Goal: Task Accomplishment & Management: Use online tool/utility

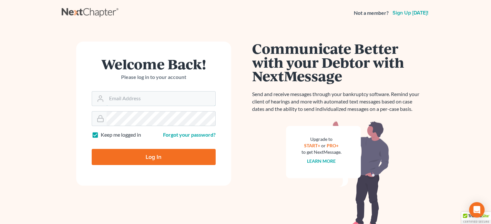
type input "[EMAIL_ADDRESS][DOMAIN_NAME]"
click at [124, 158] on input "Log In" at bounding box center [154, 157] width 124 height 16
type input "Thinking..."
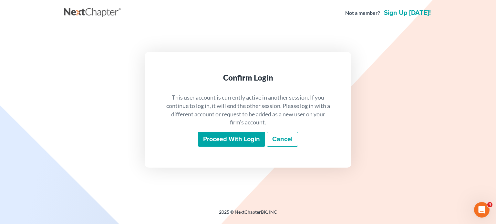
click at [227, 137] on input "Proceed with login" at bounding box center [231, 139] width 67 height 15
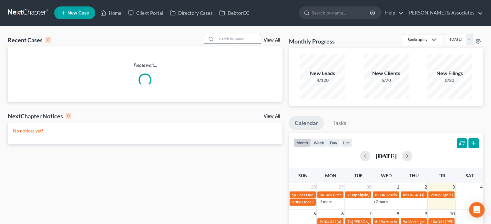
click at [219, 38] on input "search" at bounding box center [238, 38] width 45 height 9
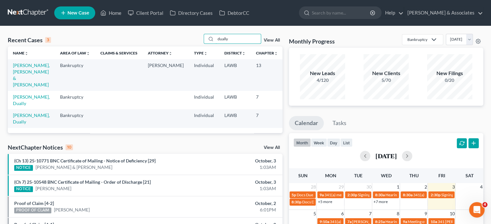
type input "dually"
